Goal: Navigation & Orientation: Find specific page/section

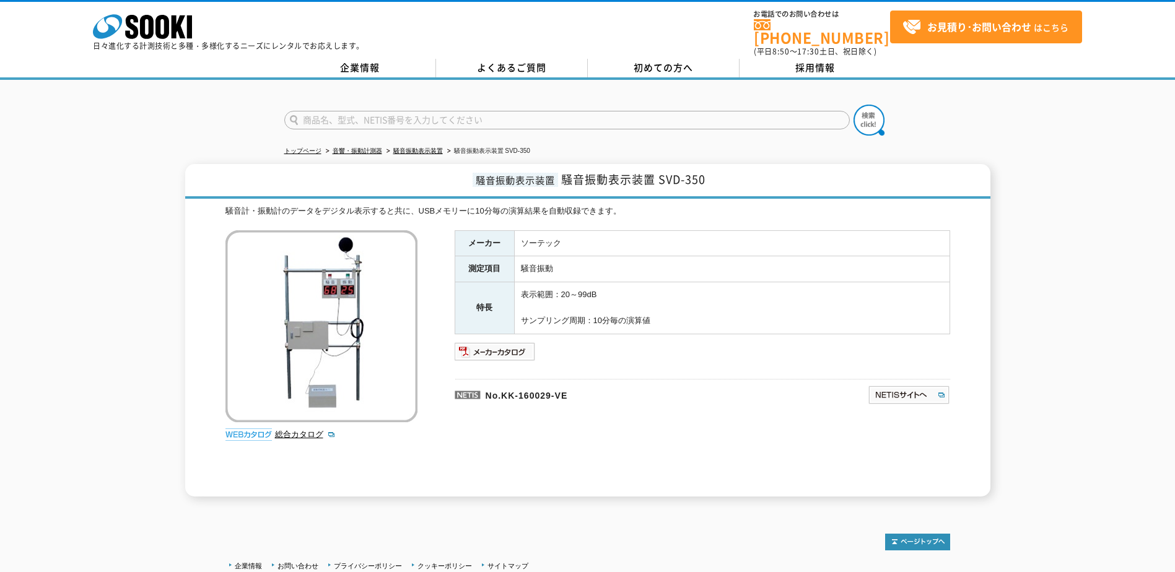
scroll to position [93, 0]
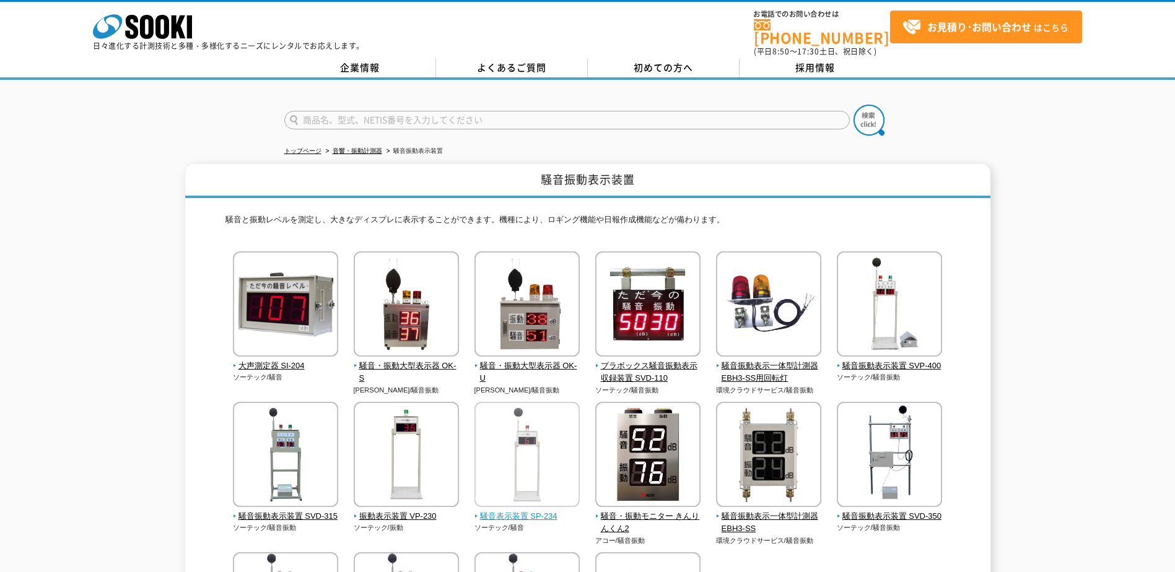
scroll to position [168, 0]
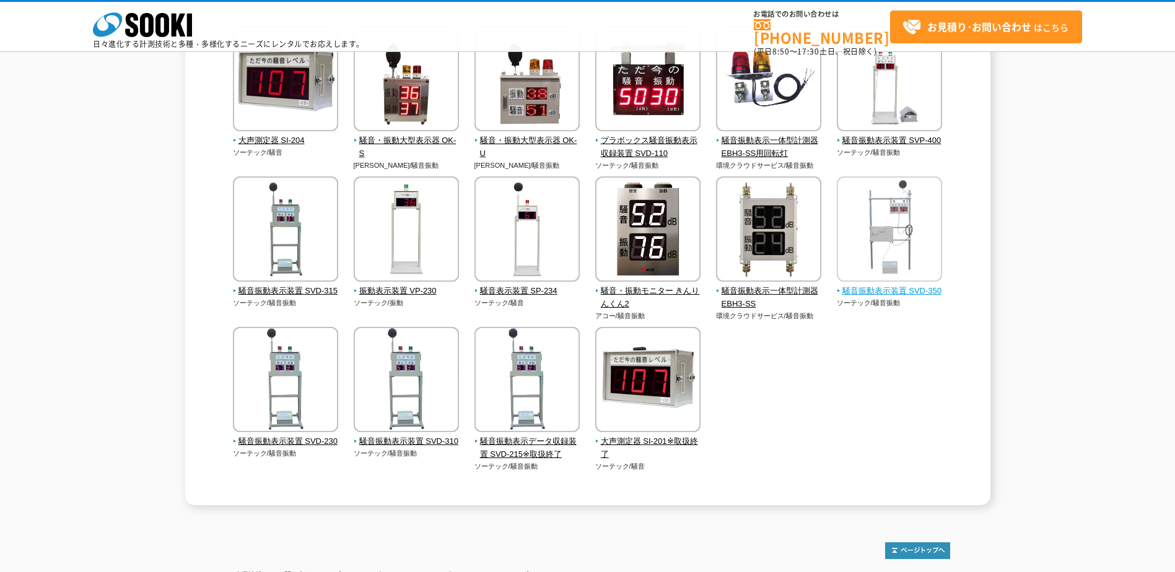
drag, startPoint x: 35, startPoint y: 1, endPoint x: 897, endPoint y: 288, distance: 909.3
click at [897, 288] on span "騒音振動表示装置 SVD-350" at bounding box center [890, 291] width 106 height 13
